Goal: Information Seeking & Learning: Check status

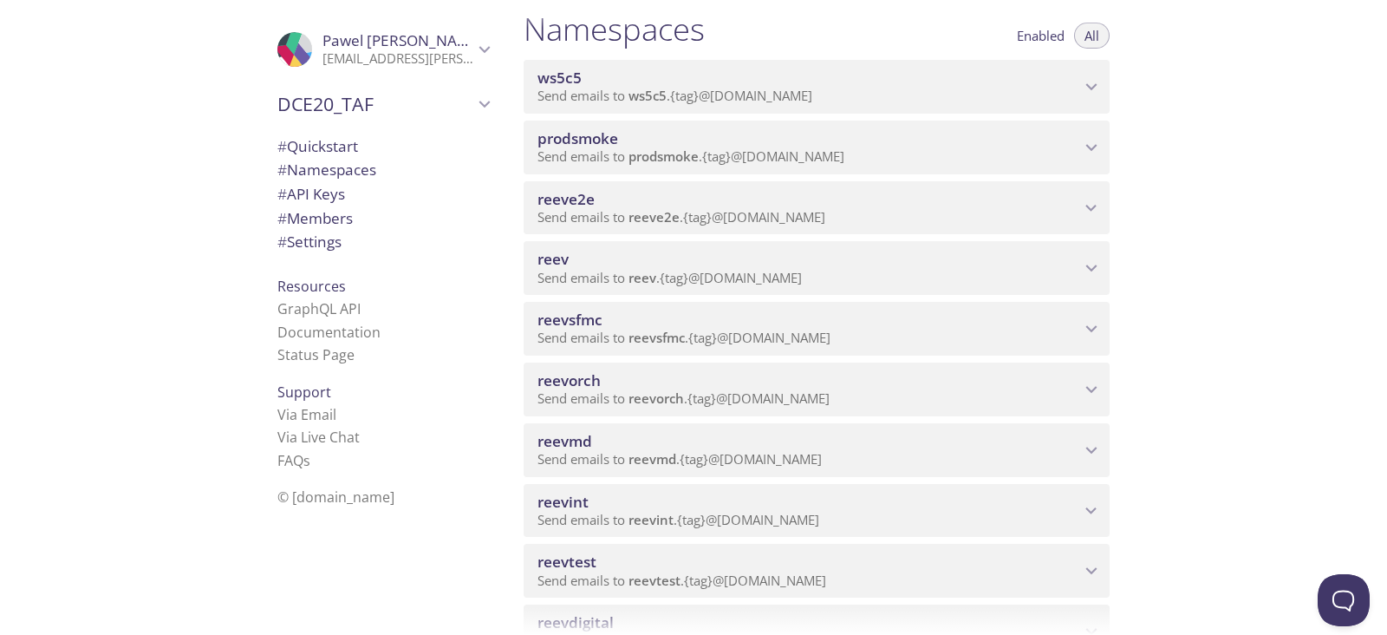
scroll to position [216, 0]
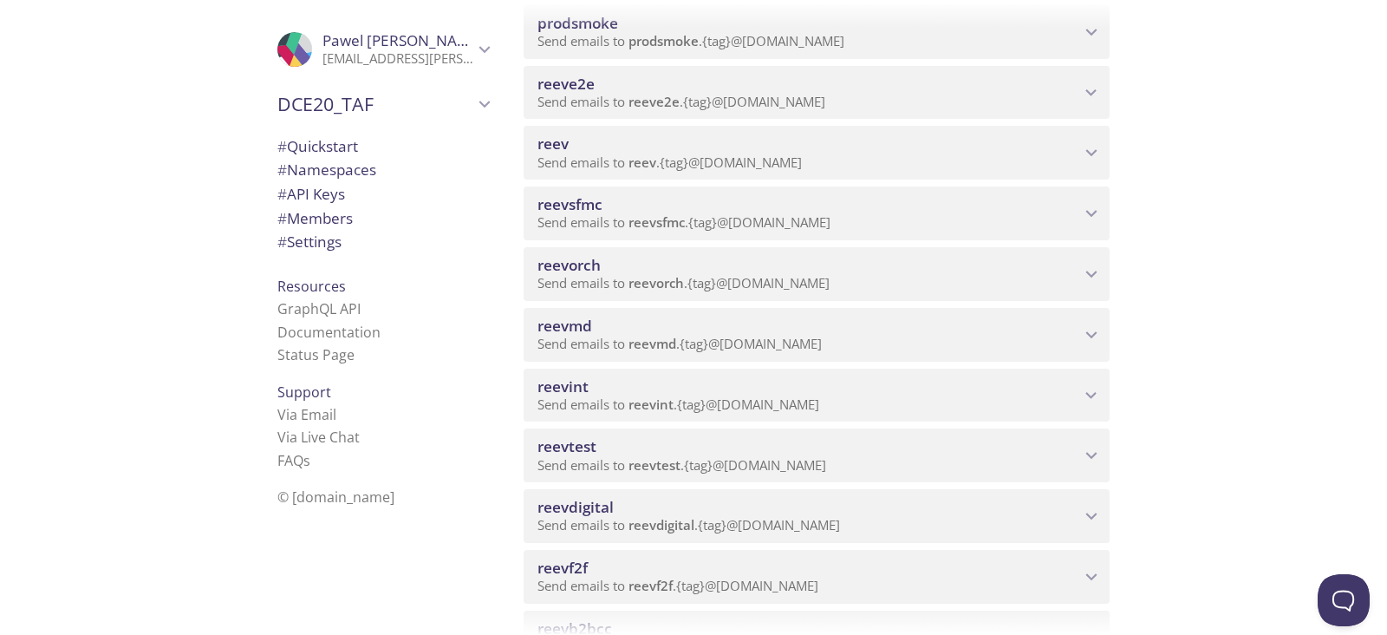
click at [750, 525] on span "Send emails to reevdigital . {tag} @[DOMAIN_NAME]" at bounding box center [689, 524] width 303 height 17
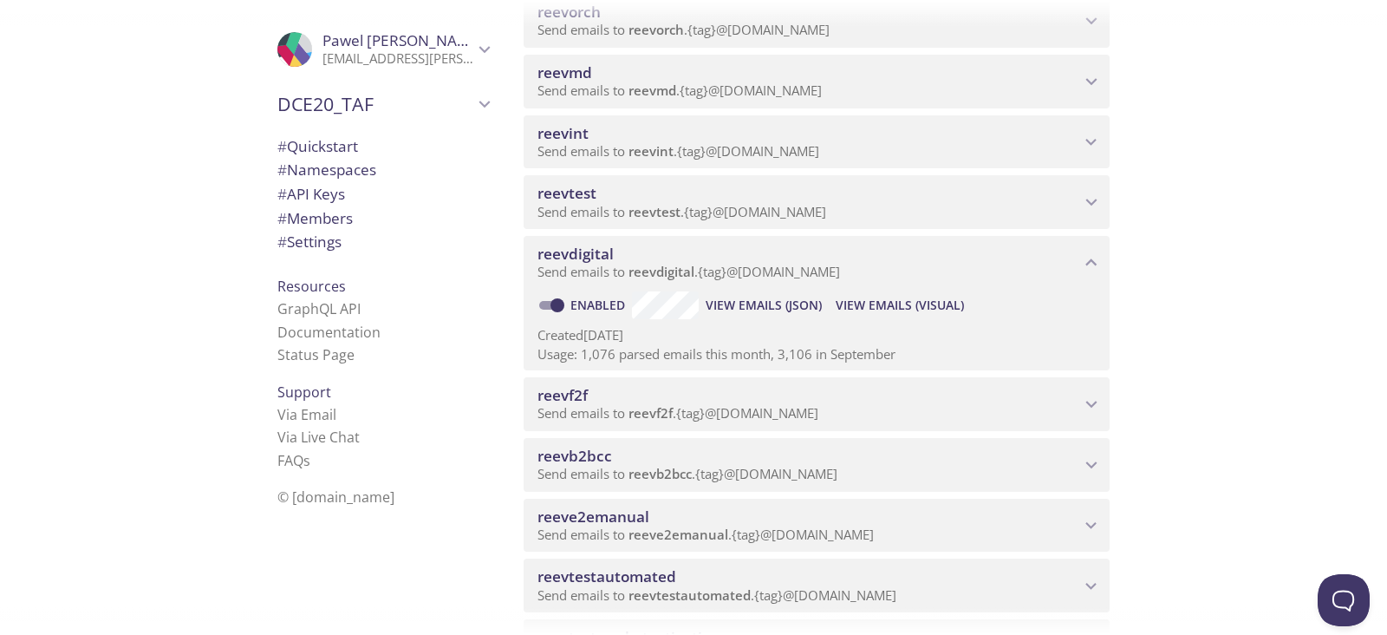
scroll to position [572, 0]
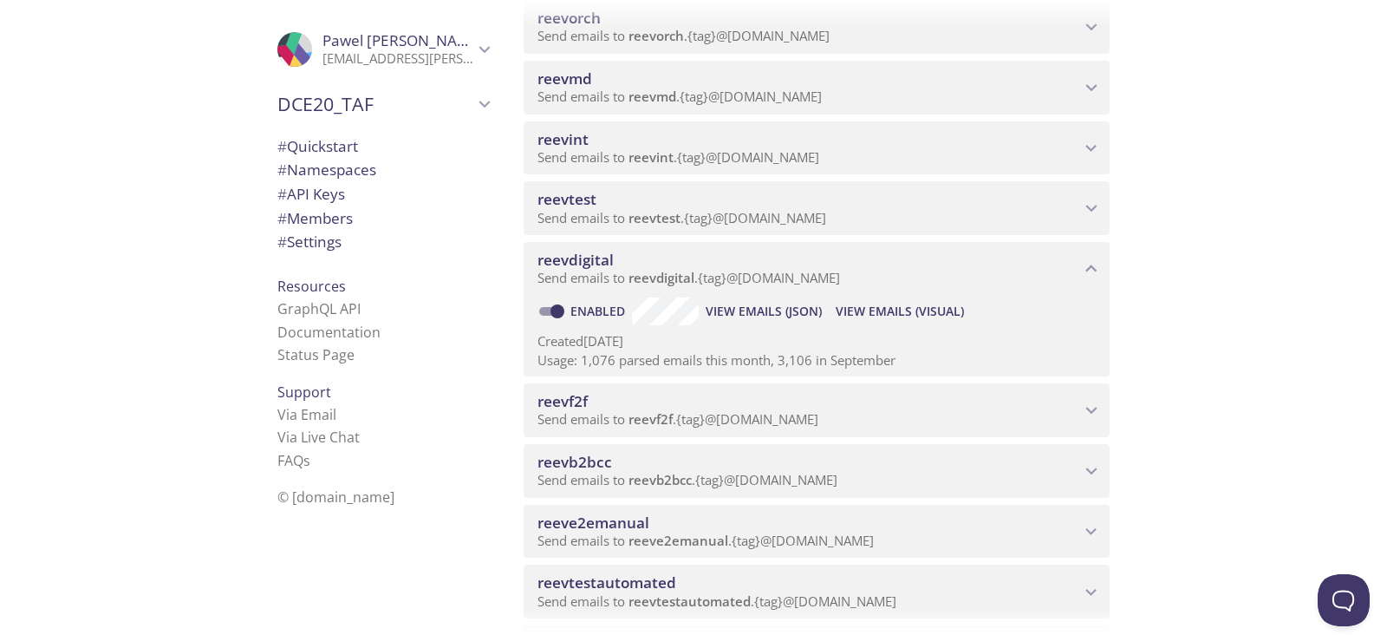
click at [923, 308] on span "View Emails (Visual)" at bounding box center [900, 311] width 128 height 21
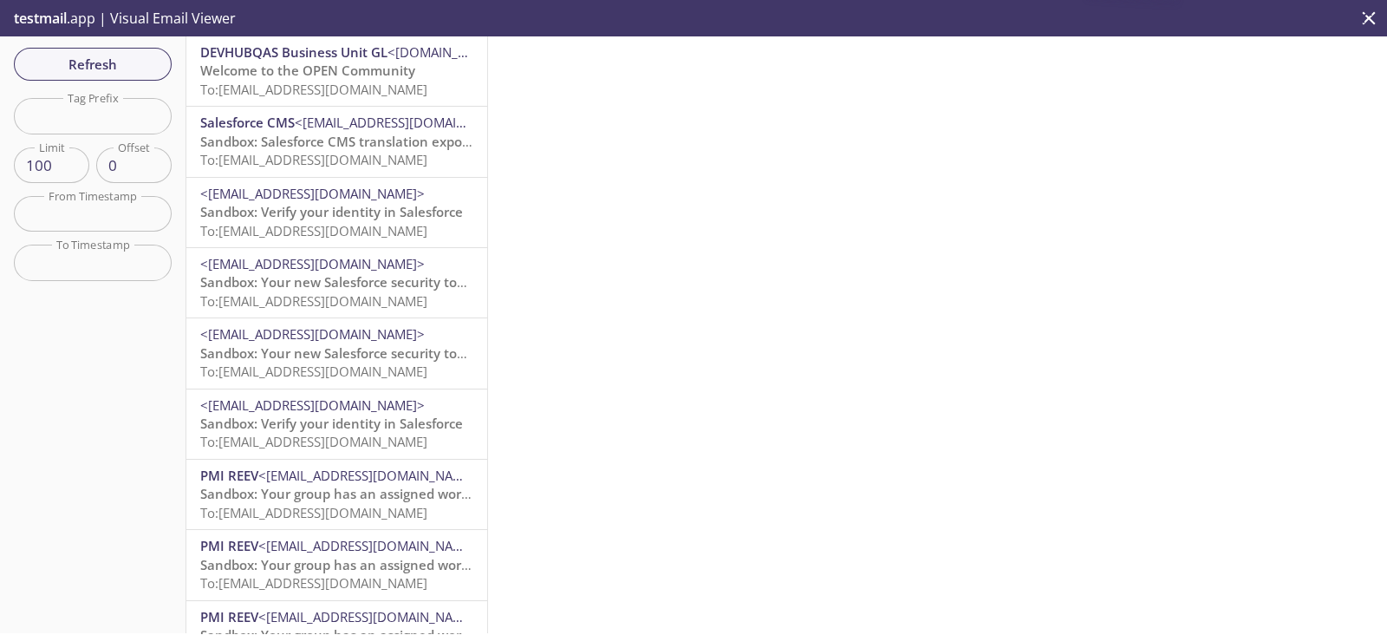
click at [325, 96] on span "To: [EMAIL_ADDRESS][DOMAIN_NAME]" at bounding box center [313, 89] width 227 height 17
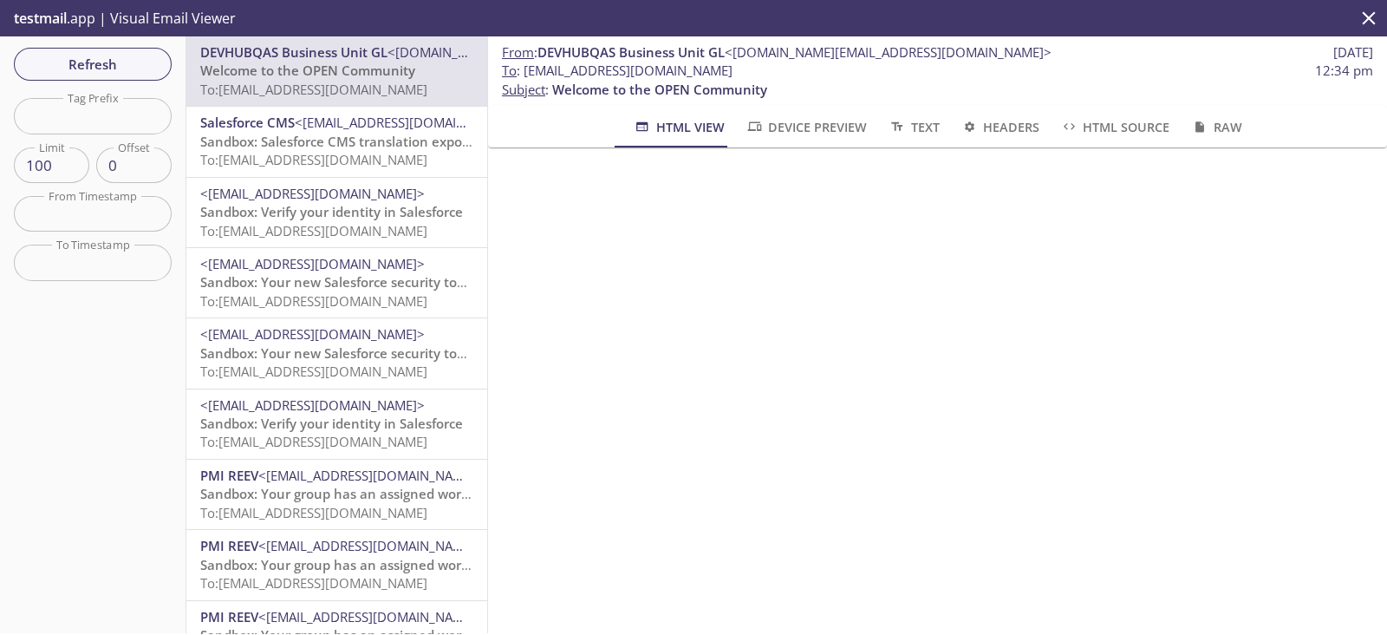
drag, startPoint x: 801, startPoint y: 67, endPoint x: 525, endPoint y: 67, distance: 275.7
click at [525, 67] on span "To : [EMAIL_ADDRESS][DOMAIN_NAME] 12:34 pm" at bounding box center [937, 71] width 871 height 18
copy span "[EMAIL_ADDRESS][DOMAIN_NAME]"
click at [104, 54] on span "Refresh" at bounding box center [93, 64] width 130 height 23
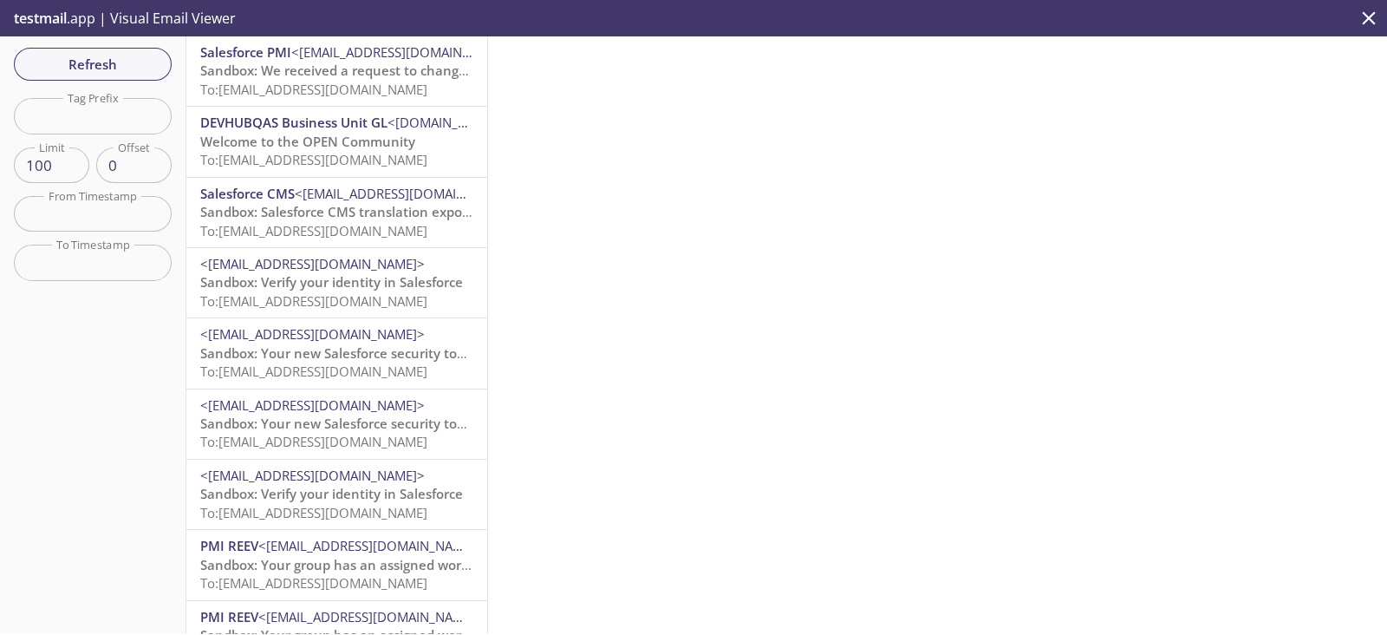
click at [362, 153] on span "To: [EMAIL_ADDRESS][DOMAIN_NAME]" at bounding box center [313, 159] width 227 height 17
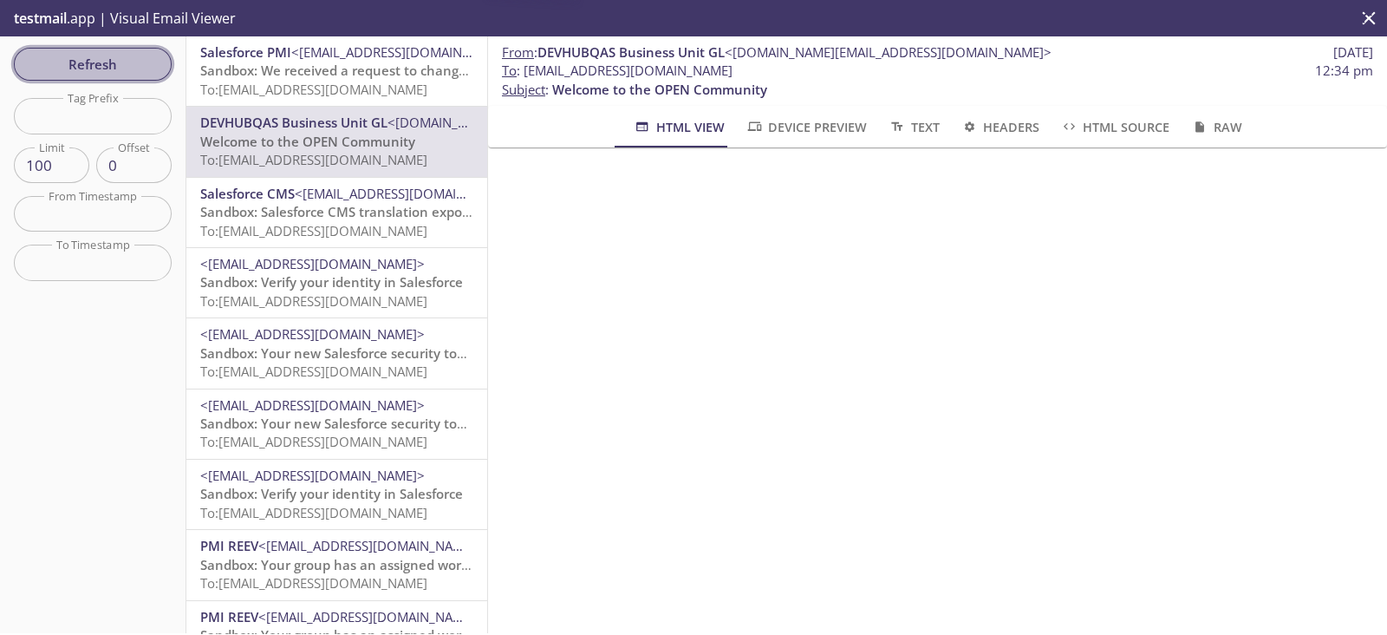
click at [150, 66] on span "Refresh" at bounding box center [93, 64] width 130 height 23
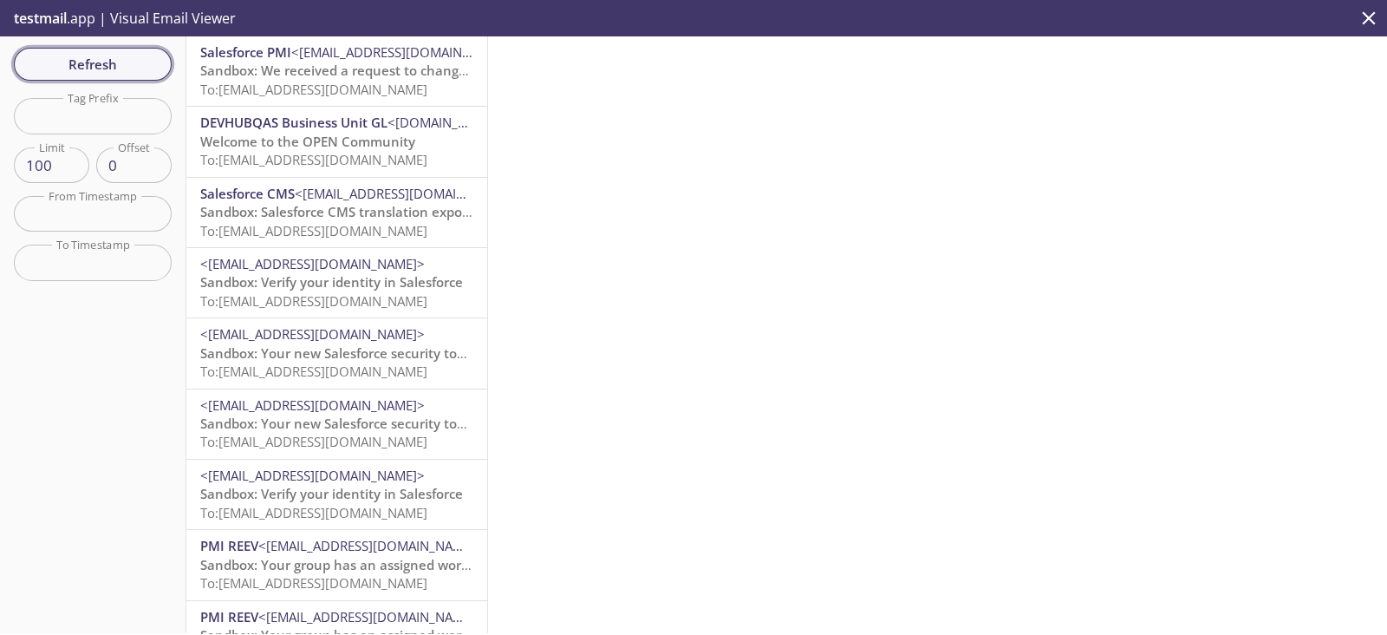
click at [150, 66] on span "Refresh" at bounding box center [93, 64] width 130 height 23
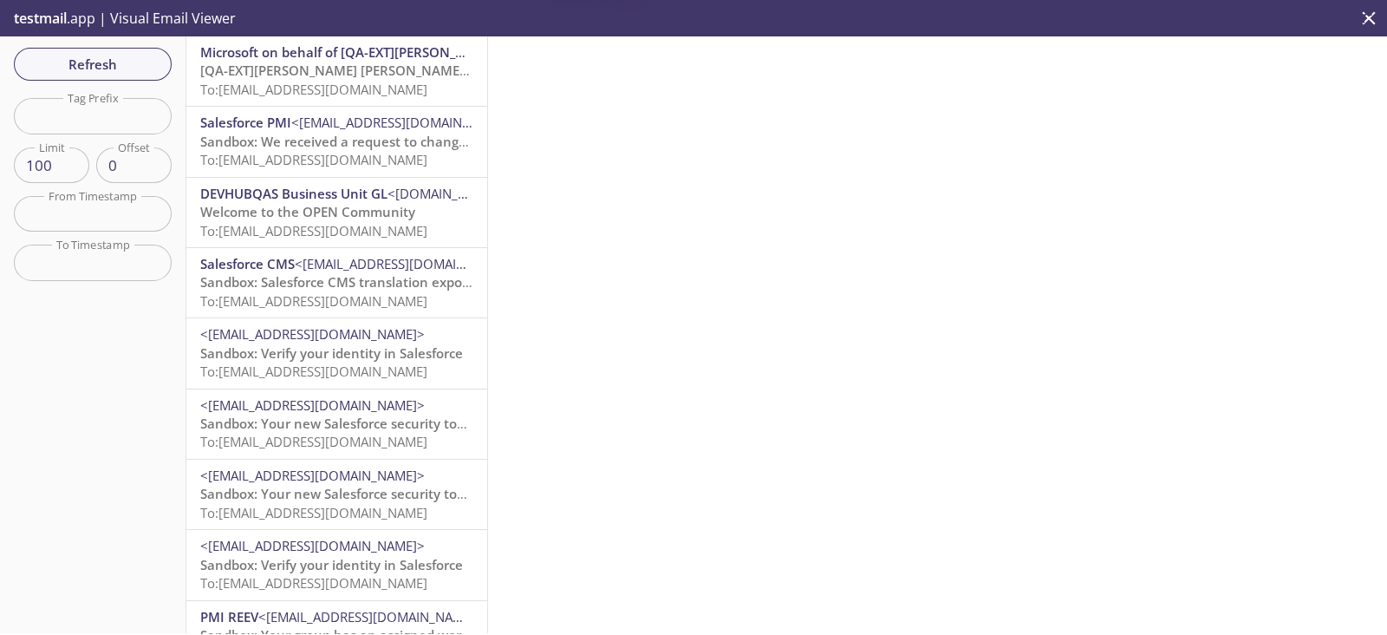
click at [315, 75] on span "[QA-EXT][PERSON_NAME] [PERSON_NAME] International account email verification co…" at bounding box center [475, 70] width 551 height 17
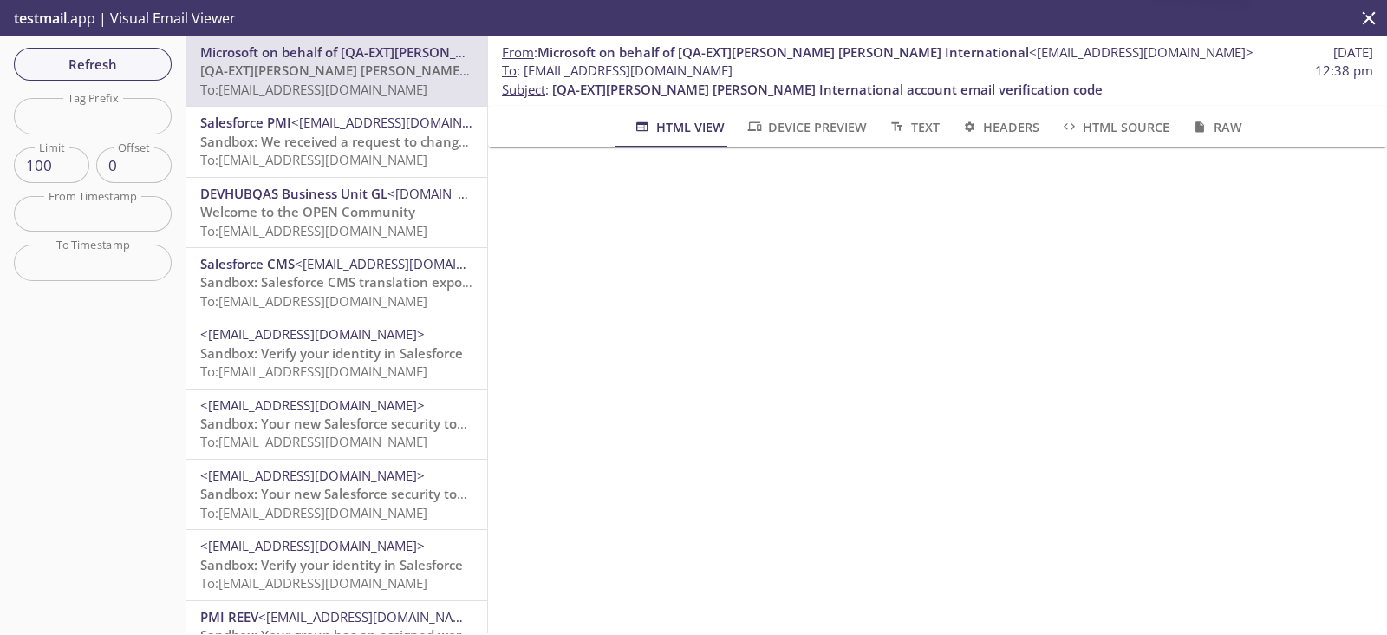
click at [758, 173] on iframe at bounding box center [937, 240] width 857 height 144
drag, startPoint x: 792, startPoint y: 71, endPoint x: 525, endPoint y: 66, distance: 267.9
click at [525, 66] on span "To : [EMAIL_ADDRESS][DOMAIN_NAME] 12:38 pm" at bounding box center [937, 71] width 871 height 18
copy span "[EMAIL_ADDRESS][DOMAIN_NAME]"
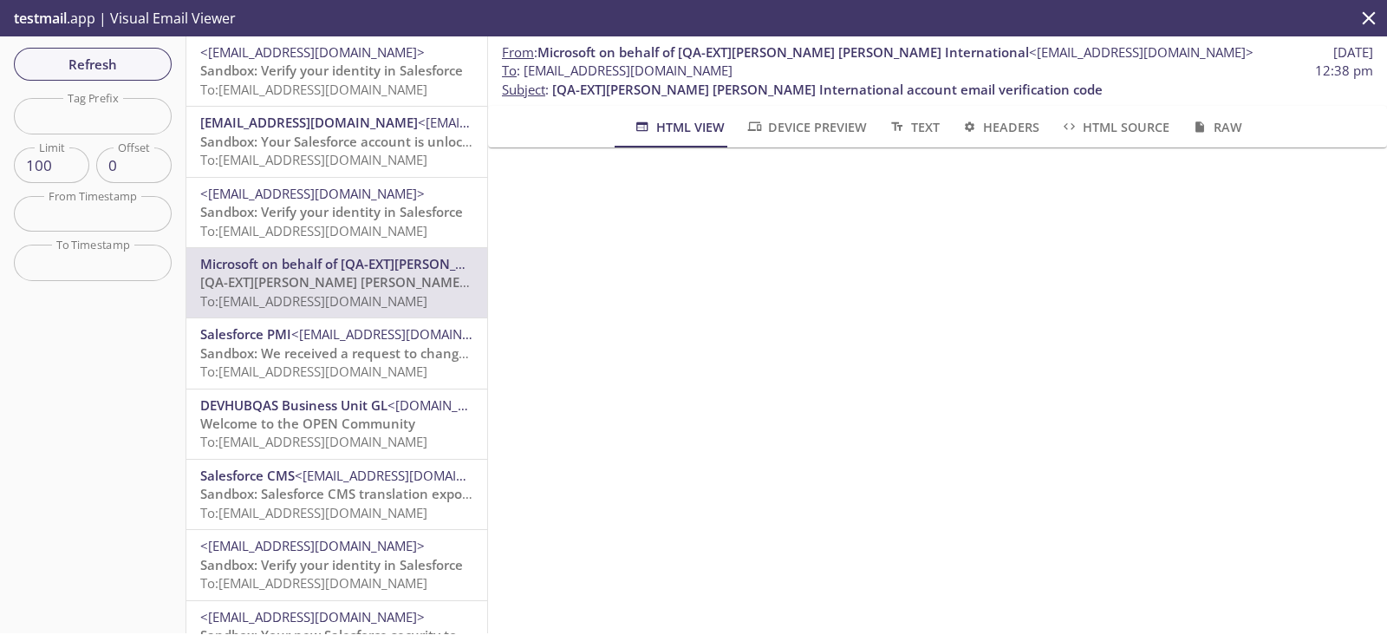
copy span "[EMAIL_ADDRESS][DOMAIN_NAME]"
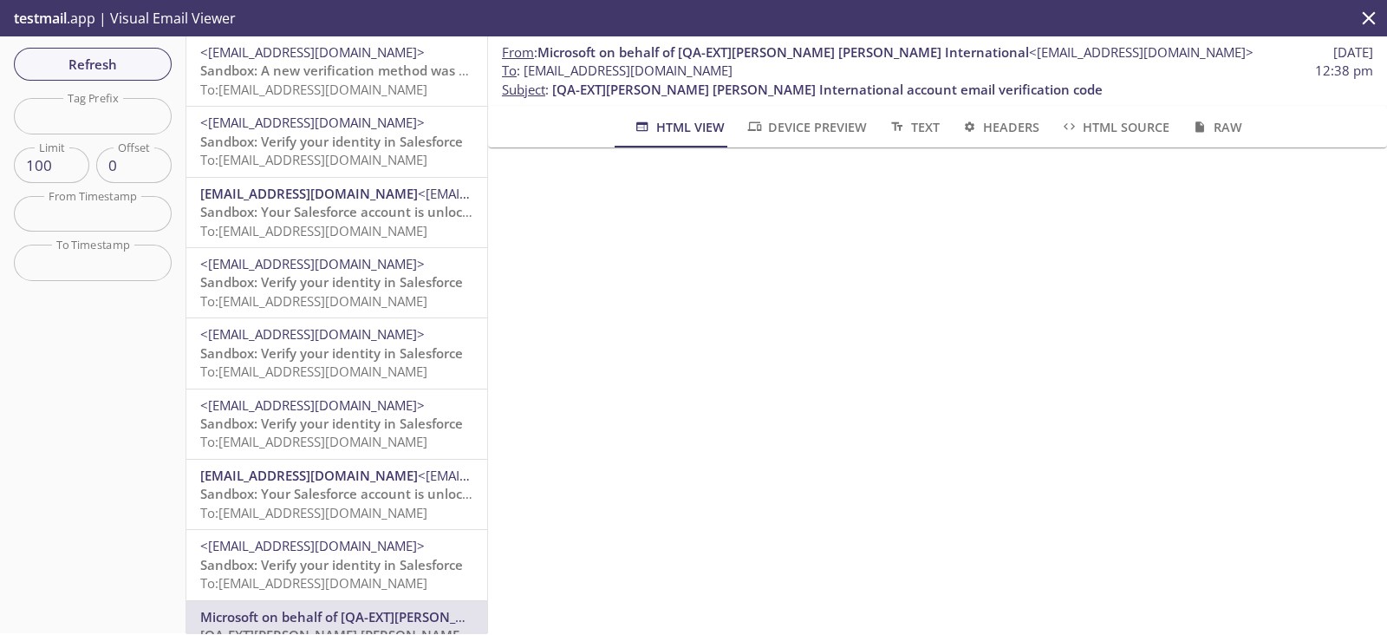
copy span "[EMAIL_ADDRESS][DOMAIN_NAME]"
